Goal: Find specific page/section: Find specific page/section

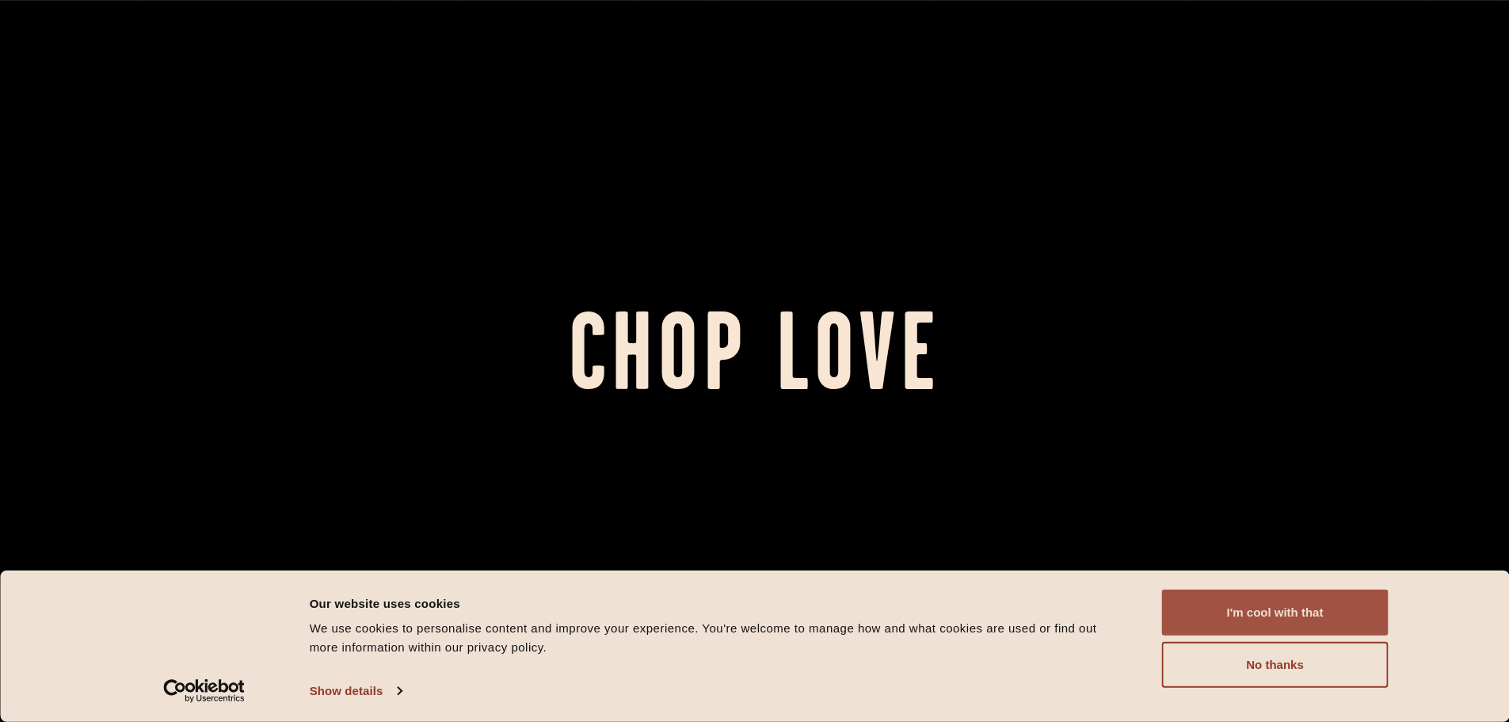
click at [1207, 614] on button "I'm cool with that" at bounding box center [1275, 613] width 227 height 46
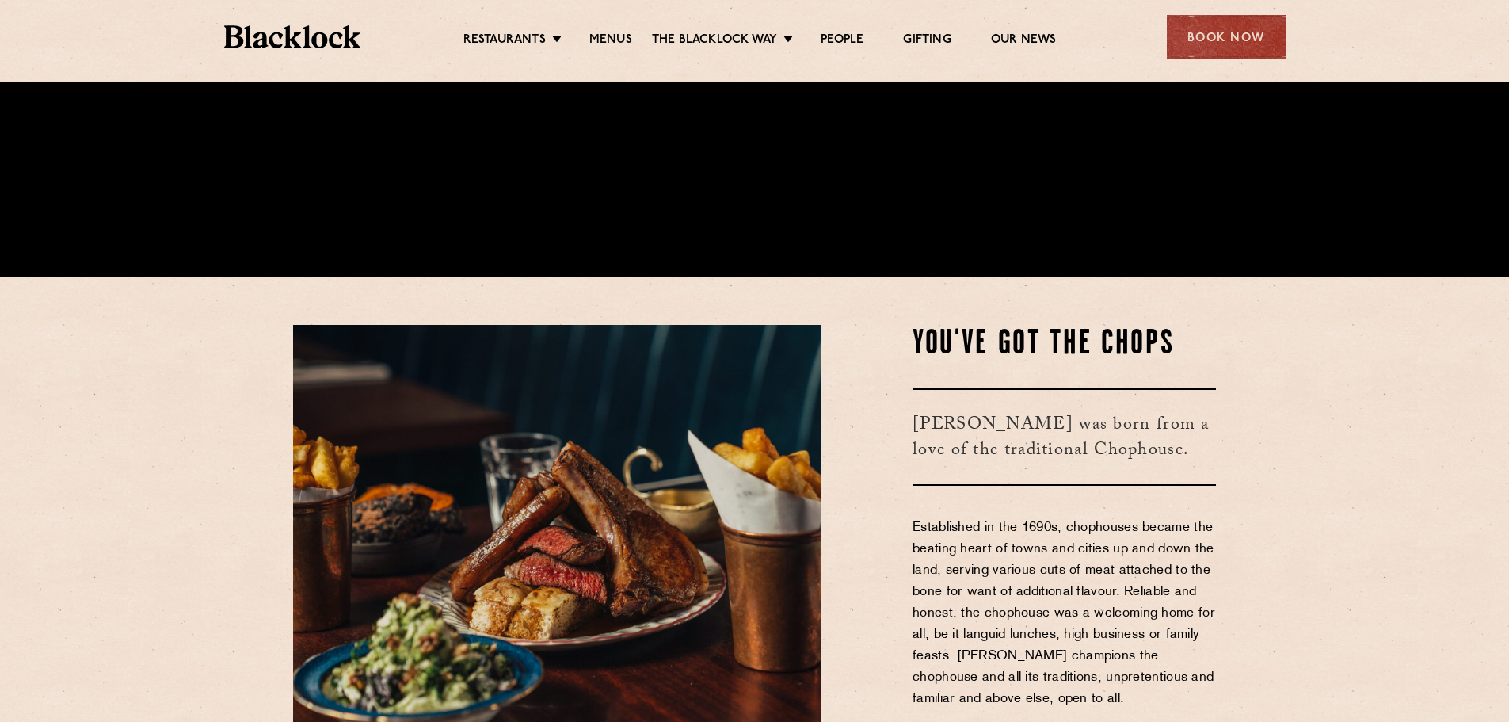
scroll to position [634, 0]
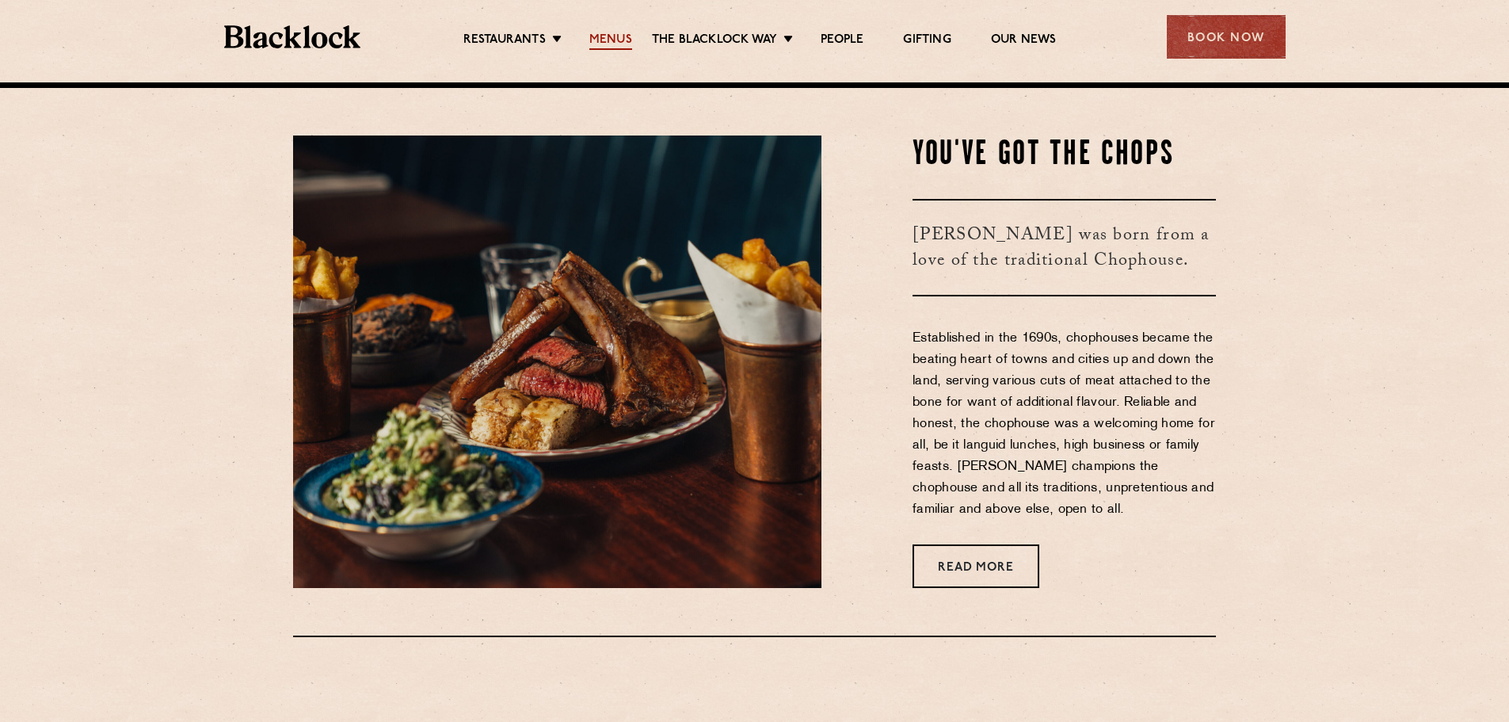
click at [625, 35] on link "Menus" at bounding box center [611, 40] width 43 height 17
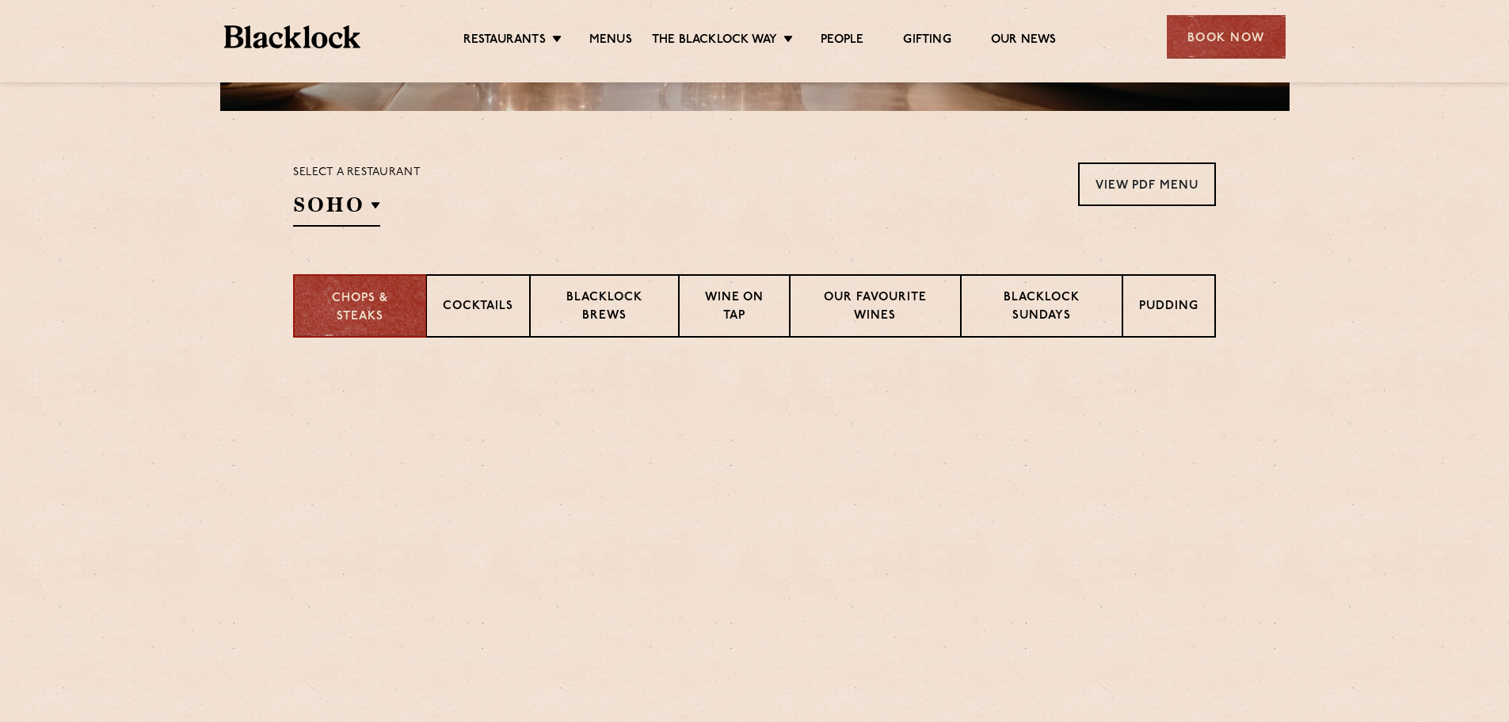
scroll to position [475, 0]
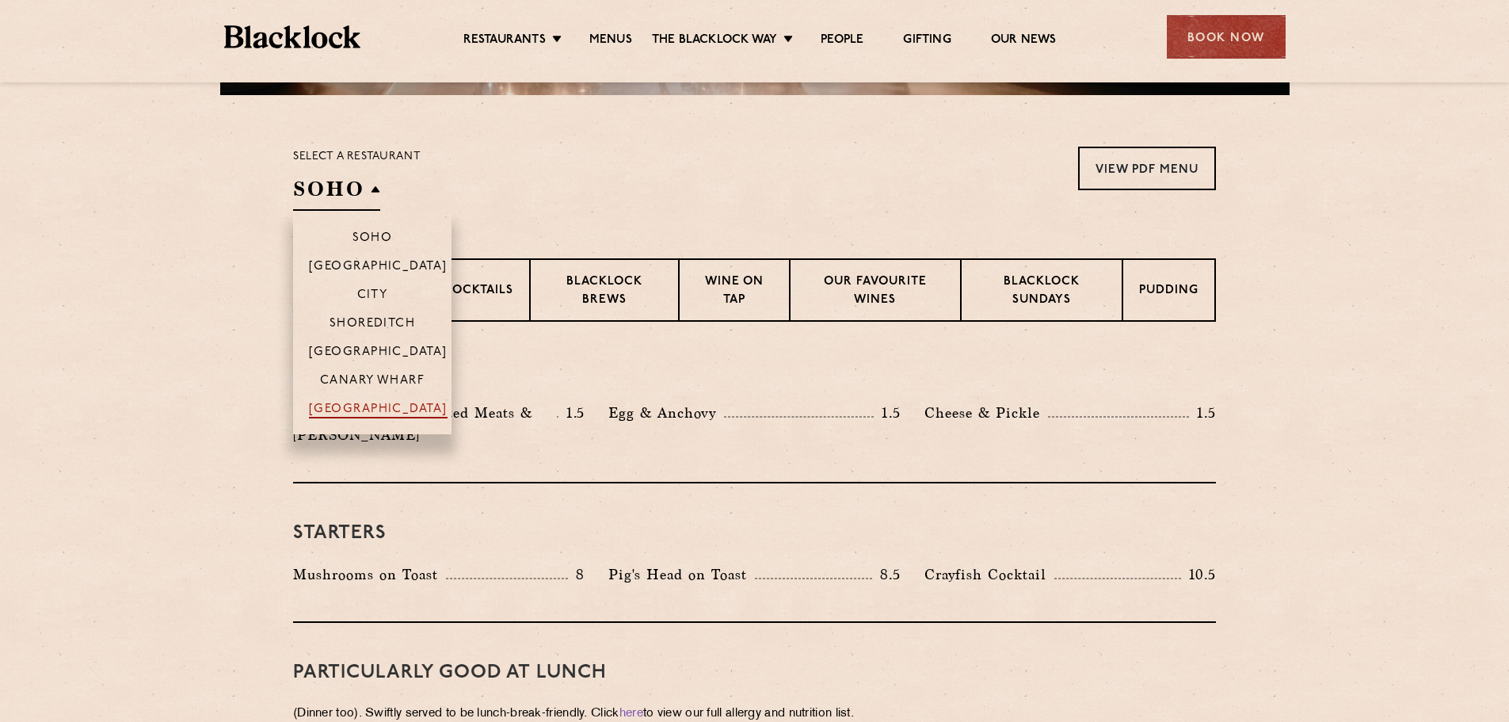
click at [361, 410] on p "[GEOGRAPHIC_DATA]" at bounding box center [378, 411] width 139 height 16
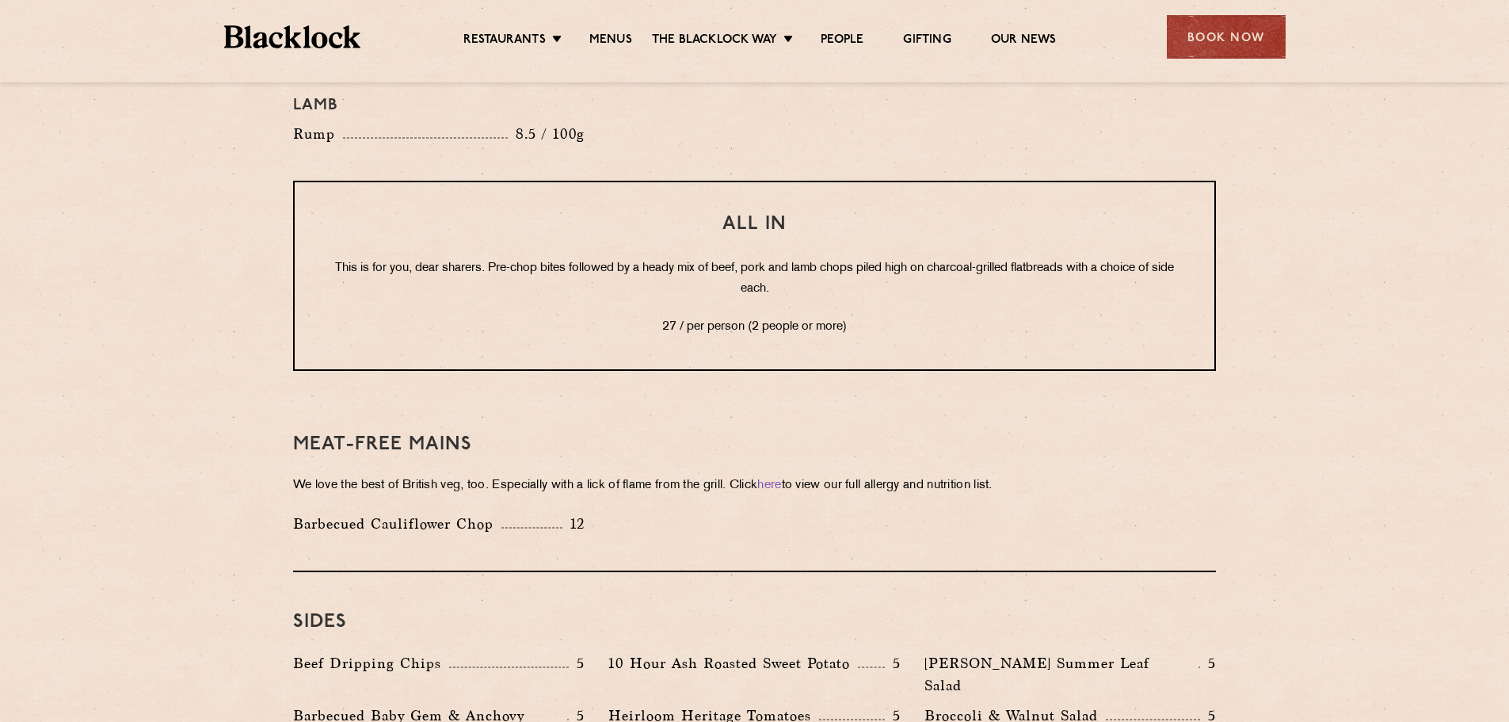
scroll to position [1981, 0]
